Goal: Task Accomplishment & Management: Complete application form

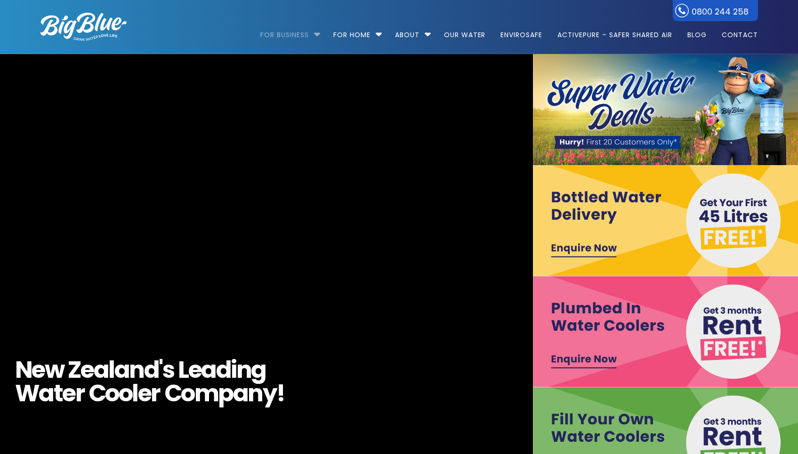
click at [284, 38] on link "For Business" at bounding box center [287, 30] width 55 height 61
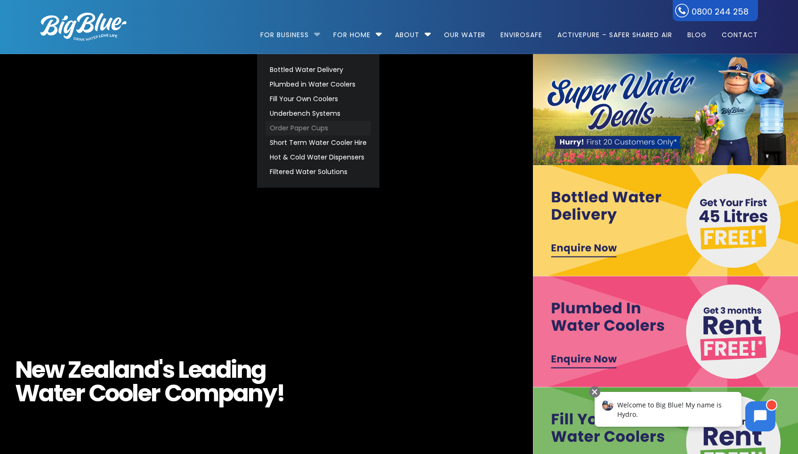
click at [301, 129] on link "Order Paper Cups" at bounding box center [318, 128] width 105 height 15
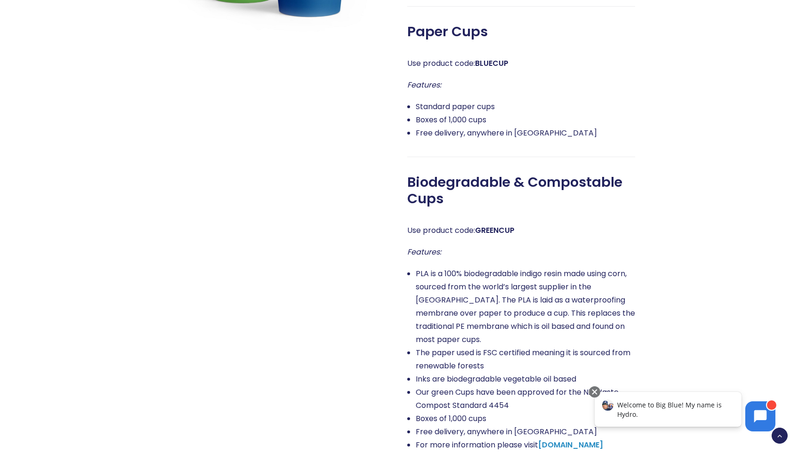
scroll to position [709, 0]
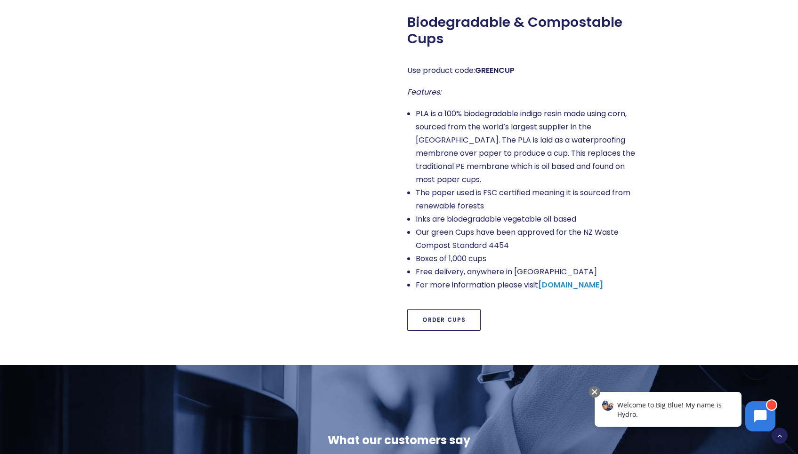
click at [432, 309] on link "Order Cups" at bounding box center [443, 320] width 73 height 22
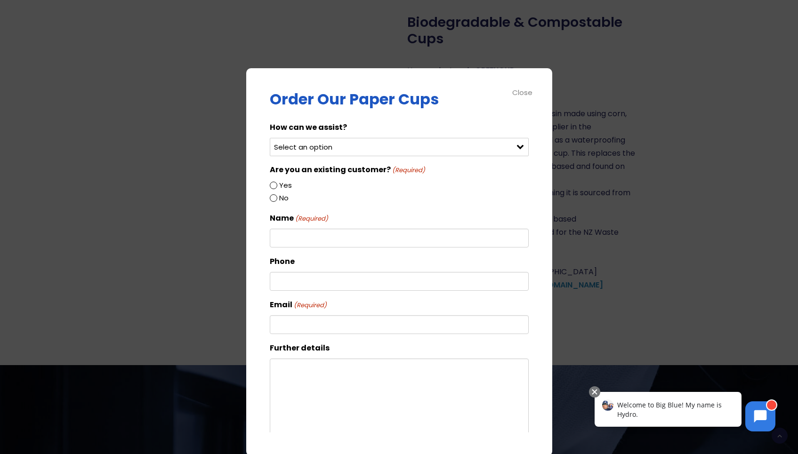
select select "Order blue cups"
click at [272, 187] on input "Yes" at bounding box center [274, 186] width 8 height 8
radio input "true"
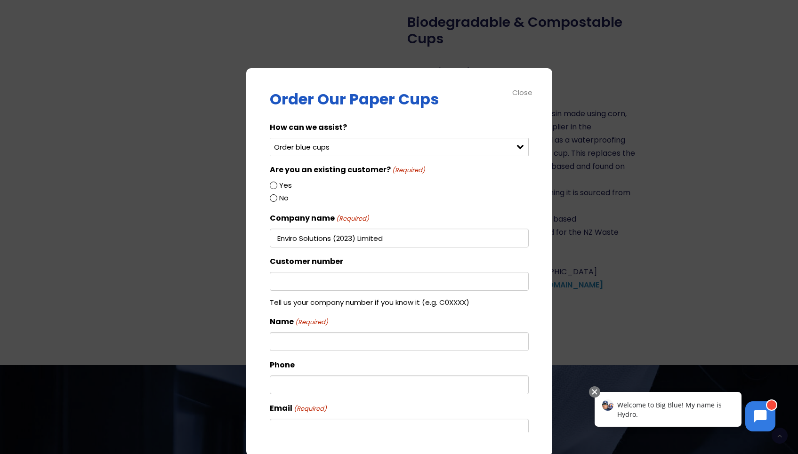
type input "Enviro Solutions (2023) Limited"
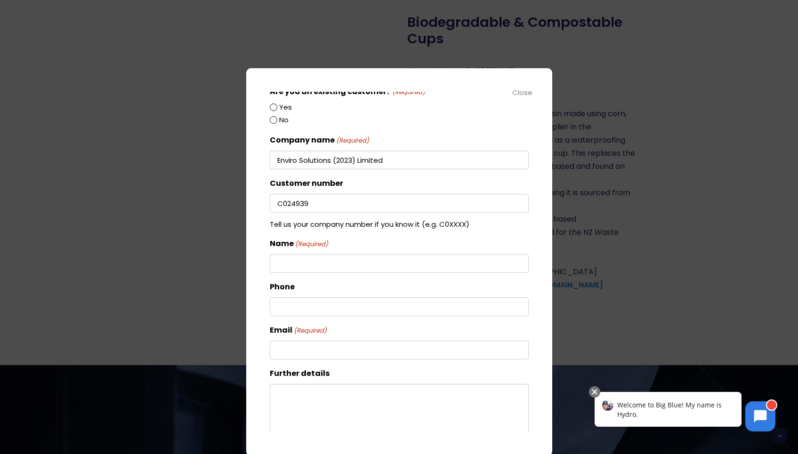
type input "C024939"
type input "[PERSON_NAME]"
type input "0292014281"
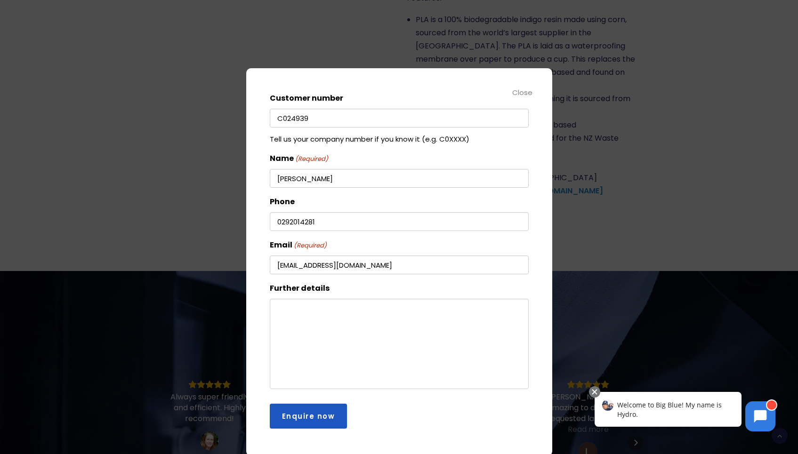
scroll to position [819, 0]
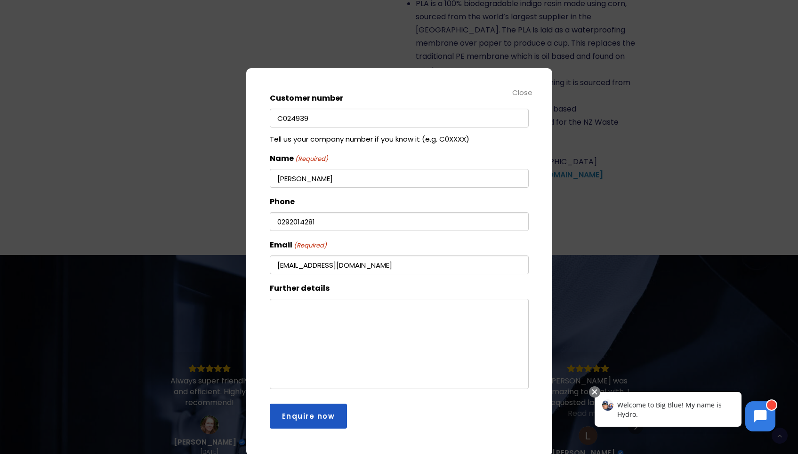
type input "[EMAIL_ADDRESS][DOMAIN_NAME]"
click at [370, 309] on textarea "Further details" at bounding box center [399, 344] width 259 height 90
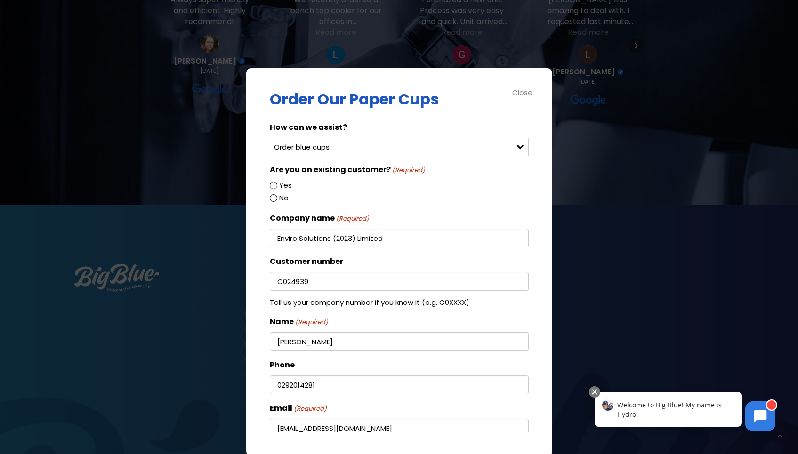
scroll to position [901, 0]
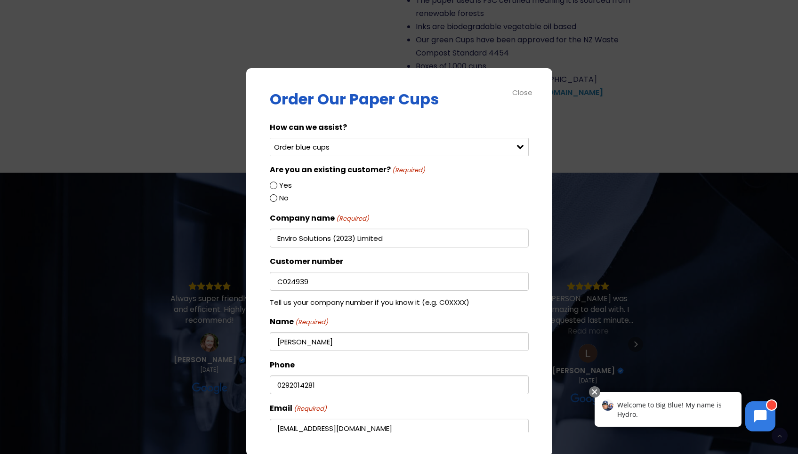
type textarea "Hi, can you please send us a carton of cups, thanks [PERSON_NAME]"
click at [276, 187] on input "Yes" at bounding box center [274, 186] width 8 height 8
click at [276, 189] on input "Yes" at bounding box center [274, 186] width 8 height 8
click at [274, 187] on input "Yes" at bounding box center [274, 186] width 8 height 8
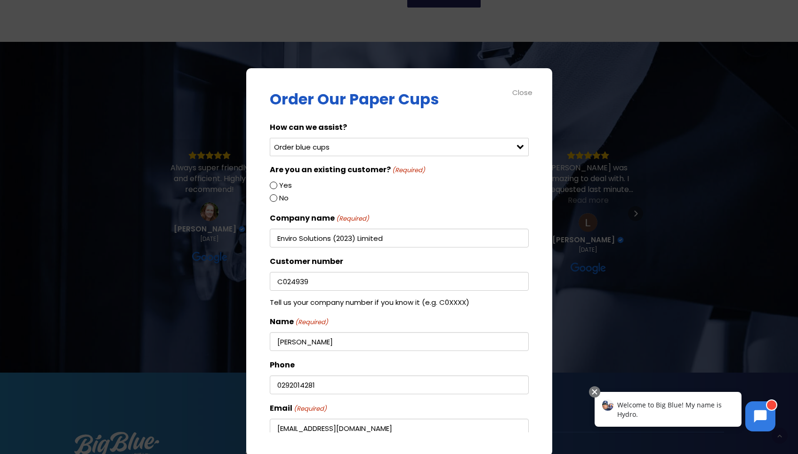
scroll to position [164, 0]
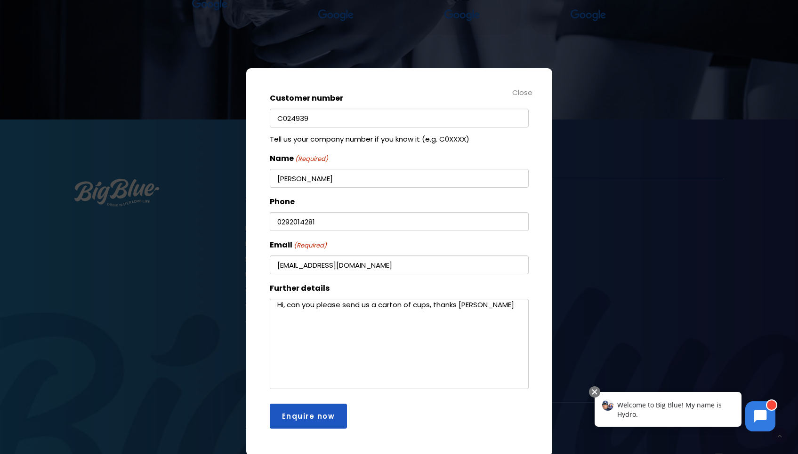
click at [324, 415] on input "Enquire now" at bounding box center [309, 416] width 78 height 25
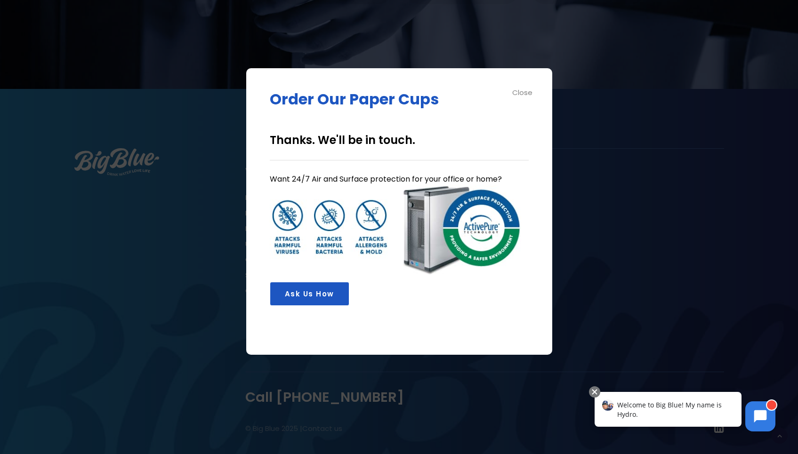
scroll to position [9, 4]
click at [527, 94] on div "Close" at bounding box center [522, 92] width 21 height 11
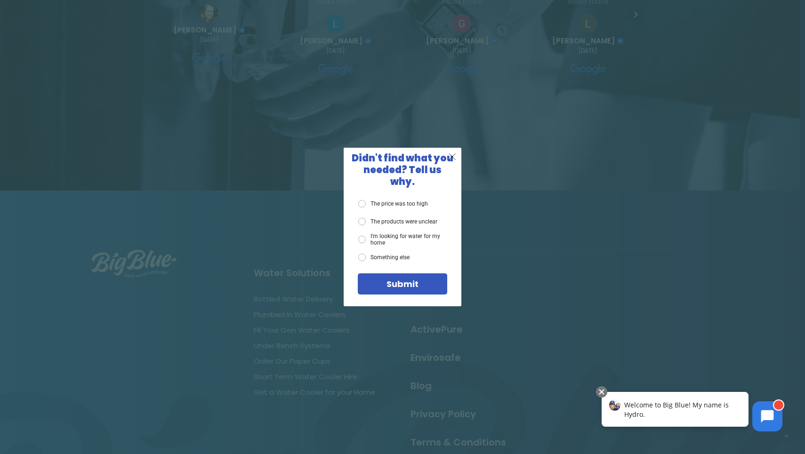
click at [452, 162] on span "X" at bounding box center [452, 157] width 8 height 12
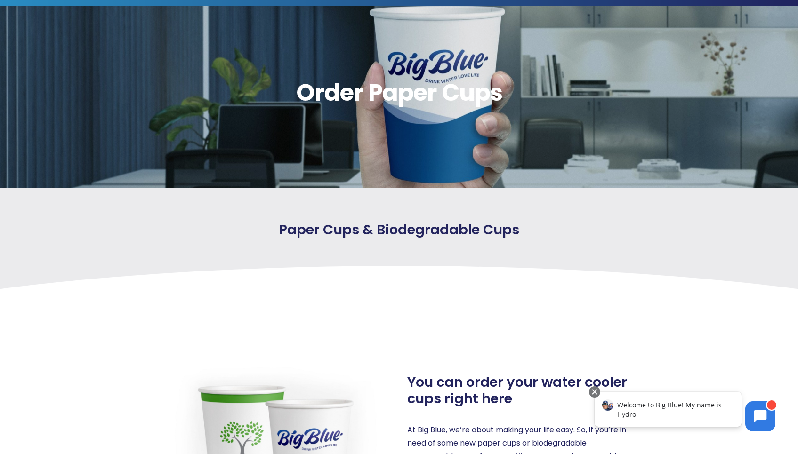
scroll to position [0, 0]
